Goal: Transaction & Acquisition: Download file/media

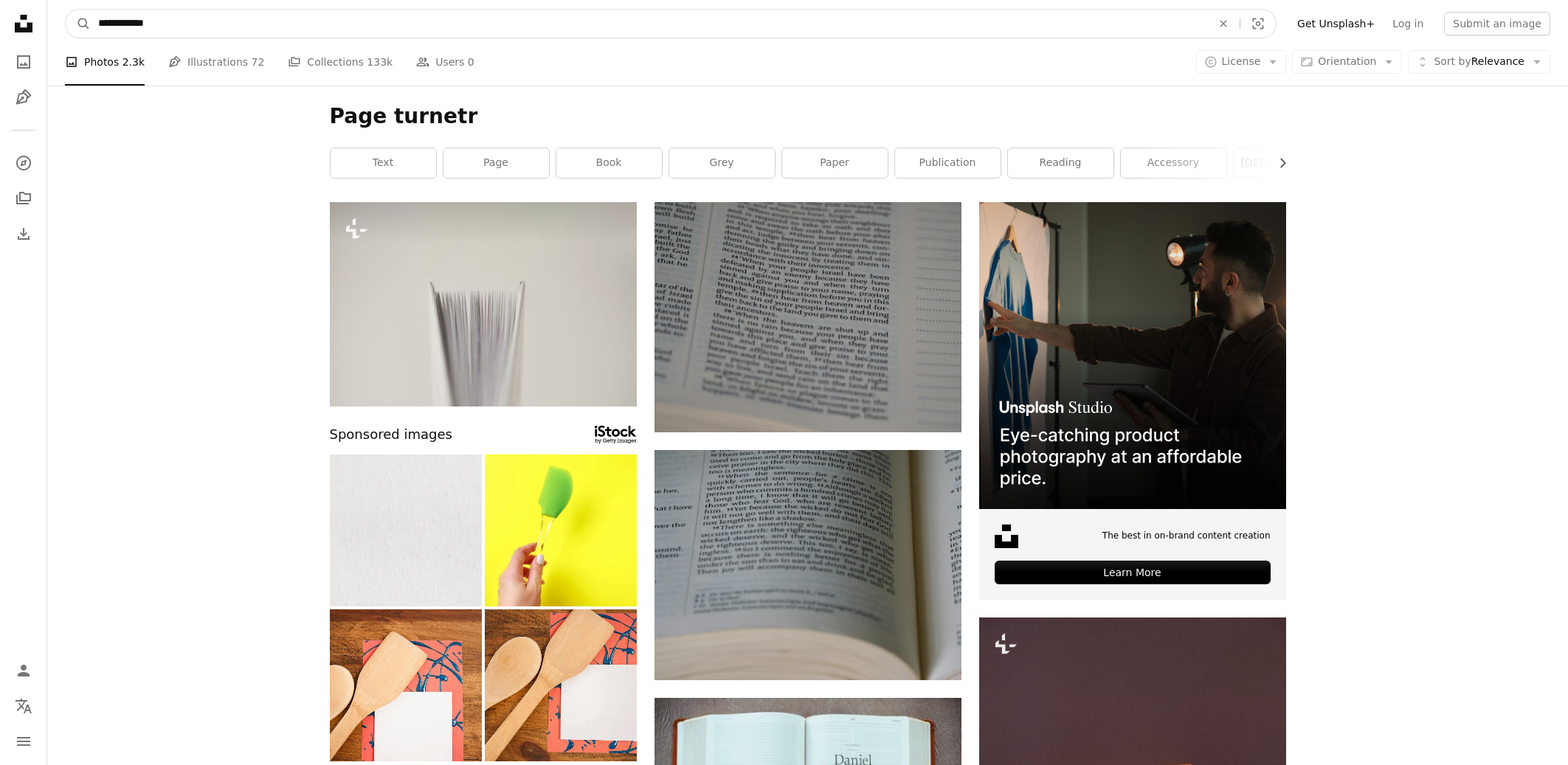
click at [183, 25] on input "**********" at bounding box center [649, 24] width 1116 height 28
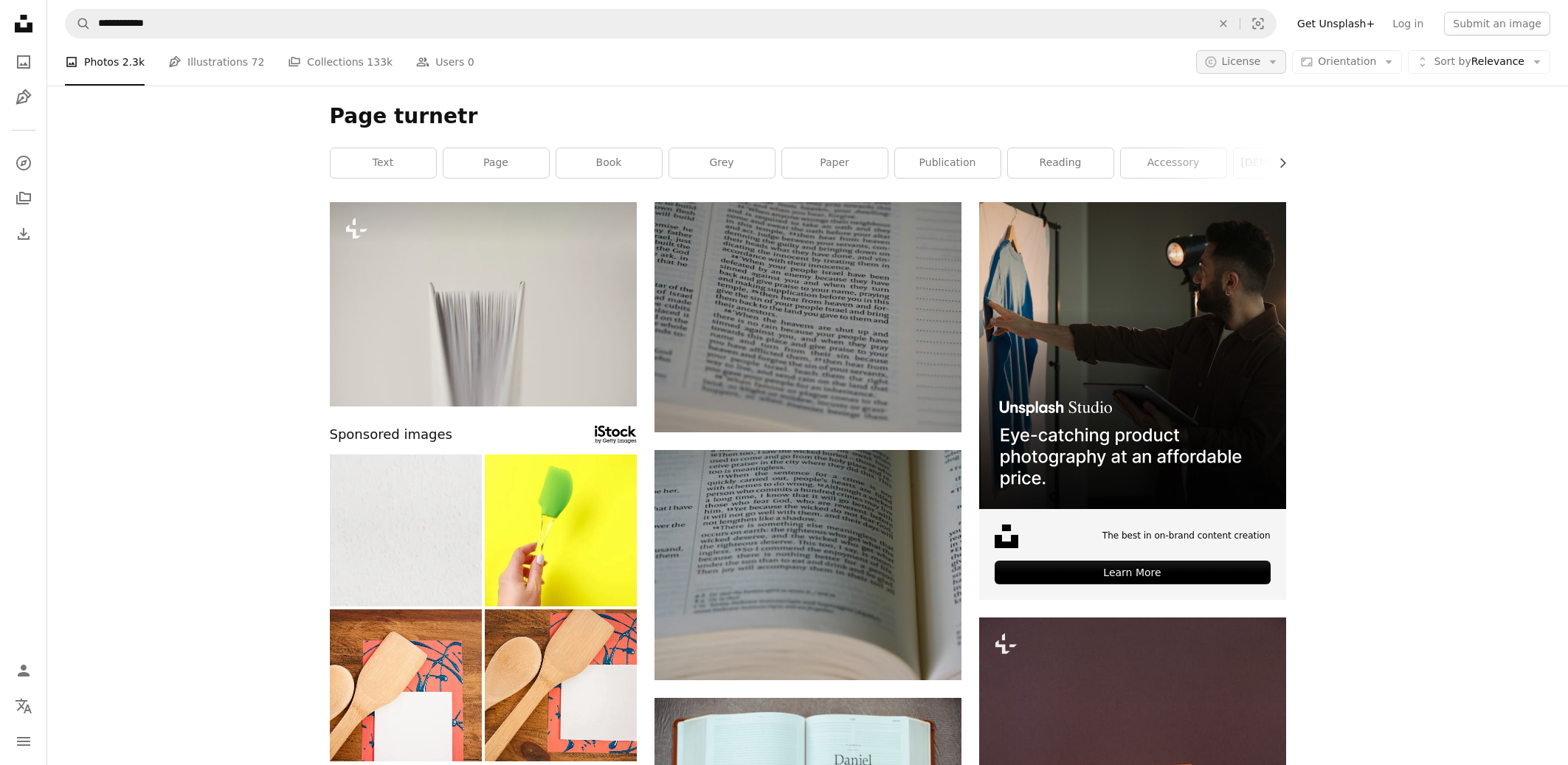
click at [1287, 66] on button "A copyright icon © License Arrow down" at bounding box center [1241, 62] width 91 height 24
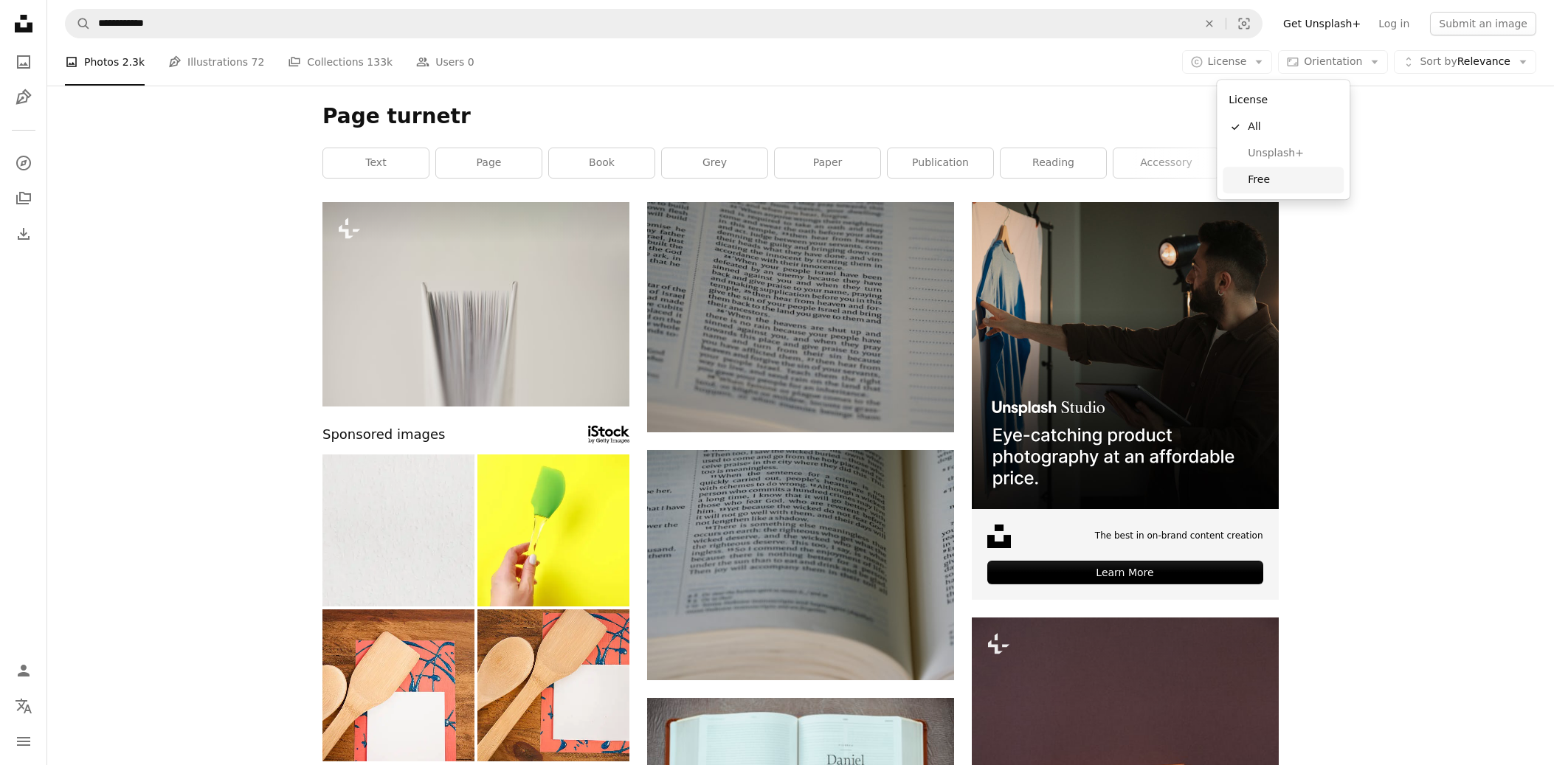
click at [1269, 176] on span "Free" at bounding box center [1292, 180] width 90 height 15
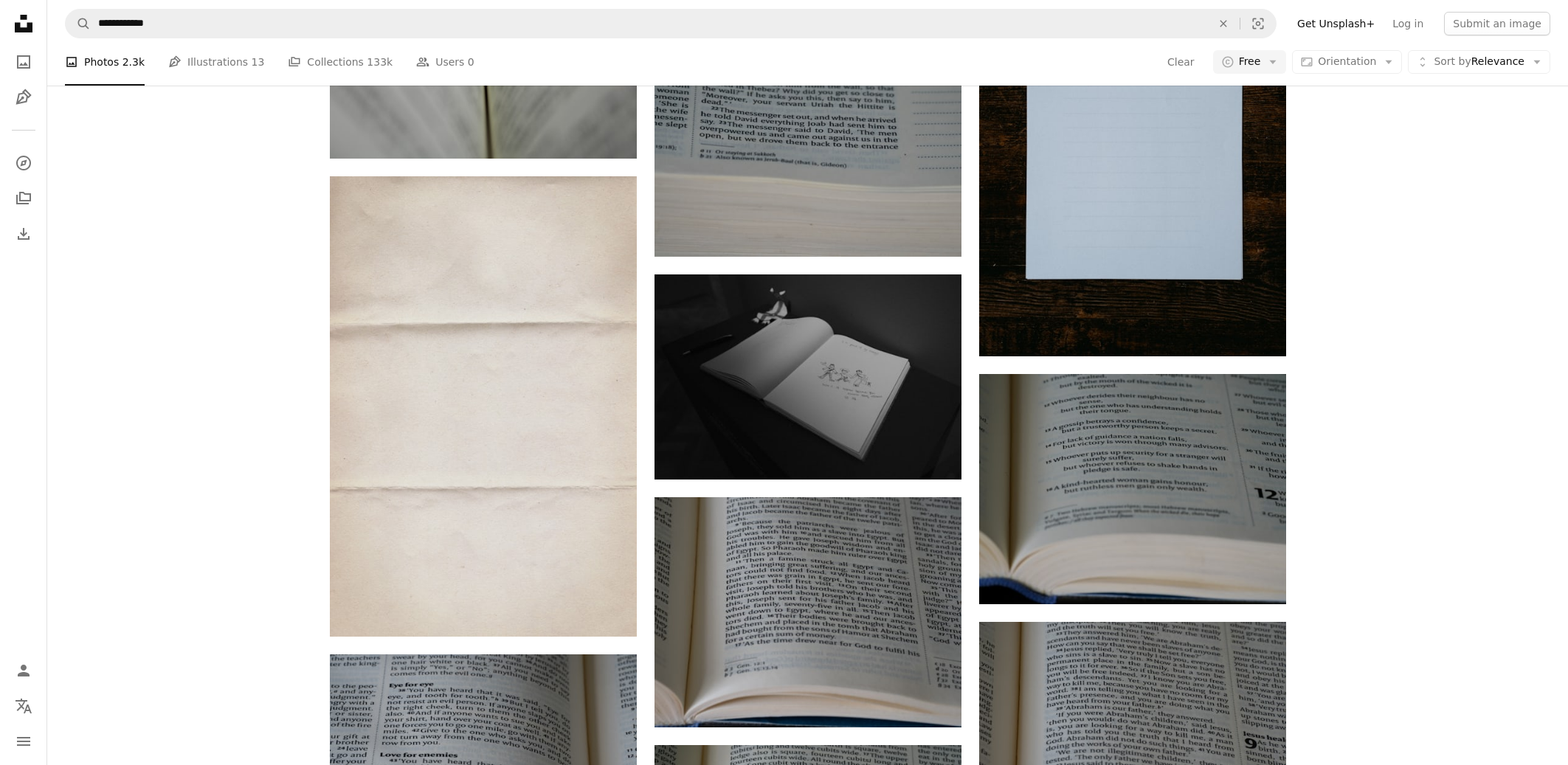
scroll to position [1423, 0]
